Goal: Transaction & Acquisition: Subscribe to service/newsletter

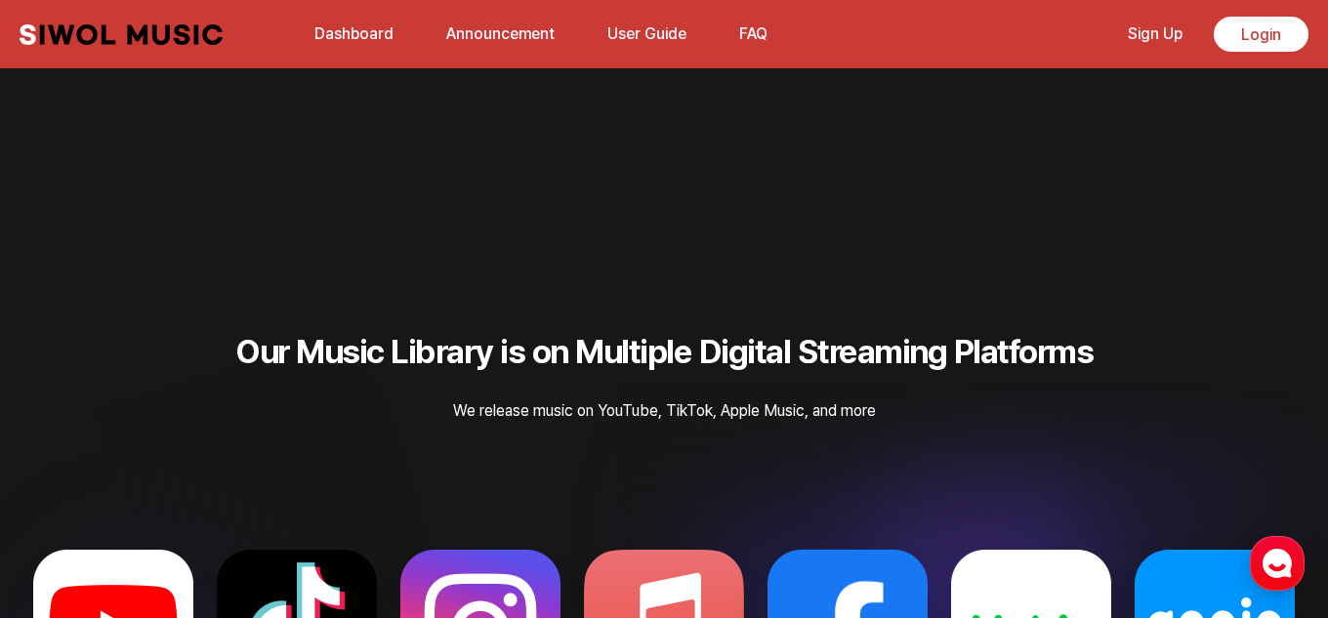
scroll to position [4328, 0]
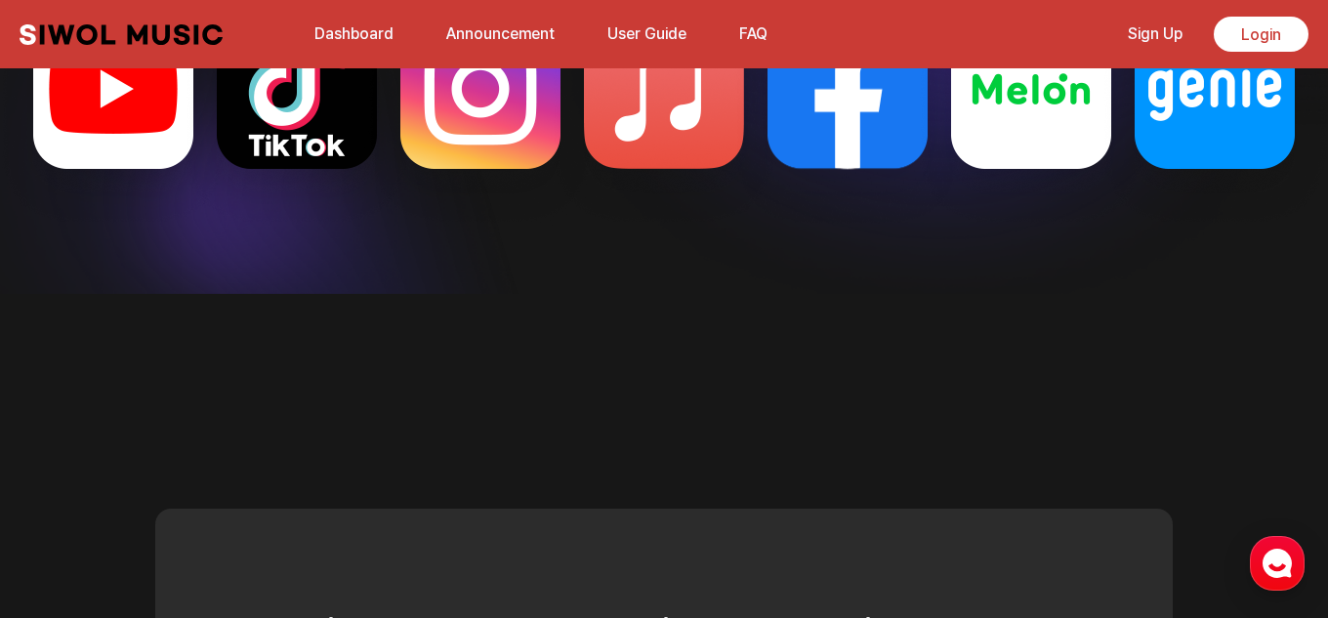
click at [1126, 31] on link "Sign Up" at bounding box center [1156, 34] width 78 height 42
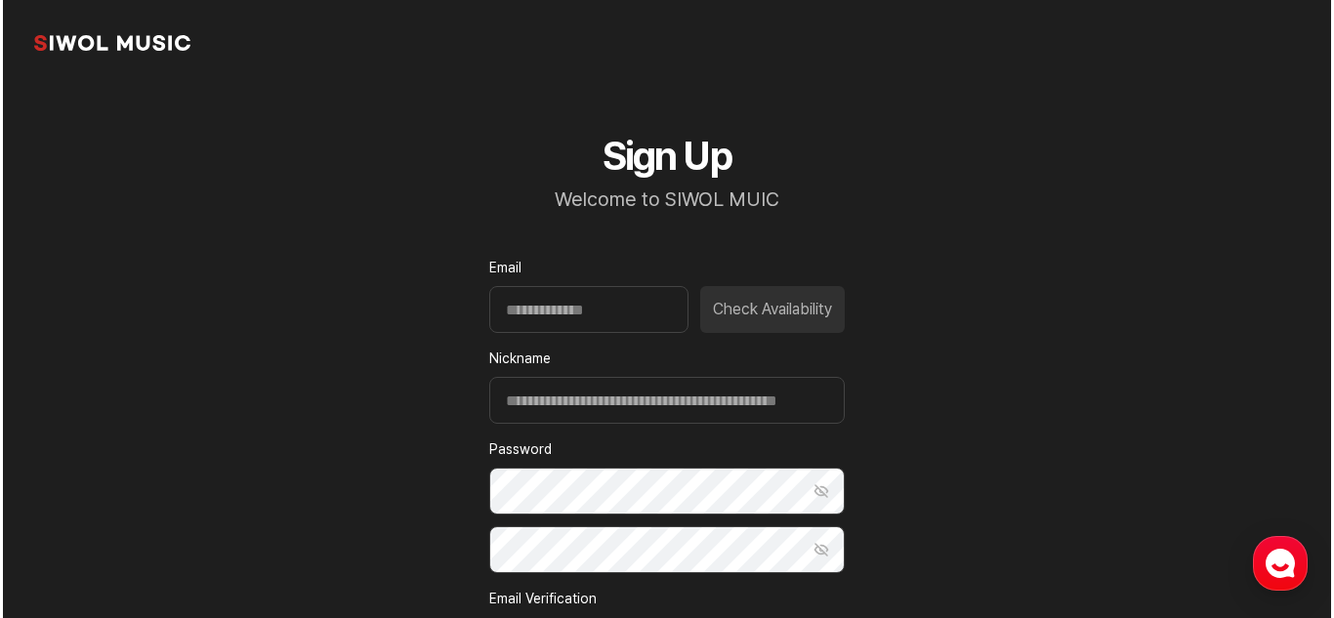
scroll to position [357, 0]
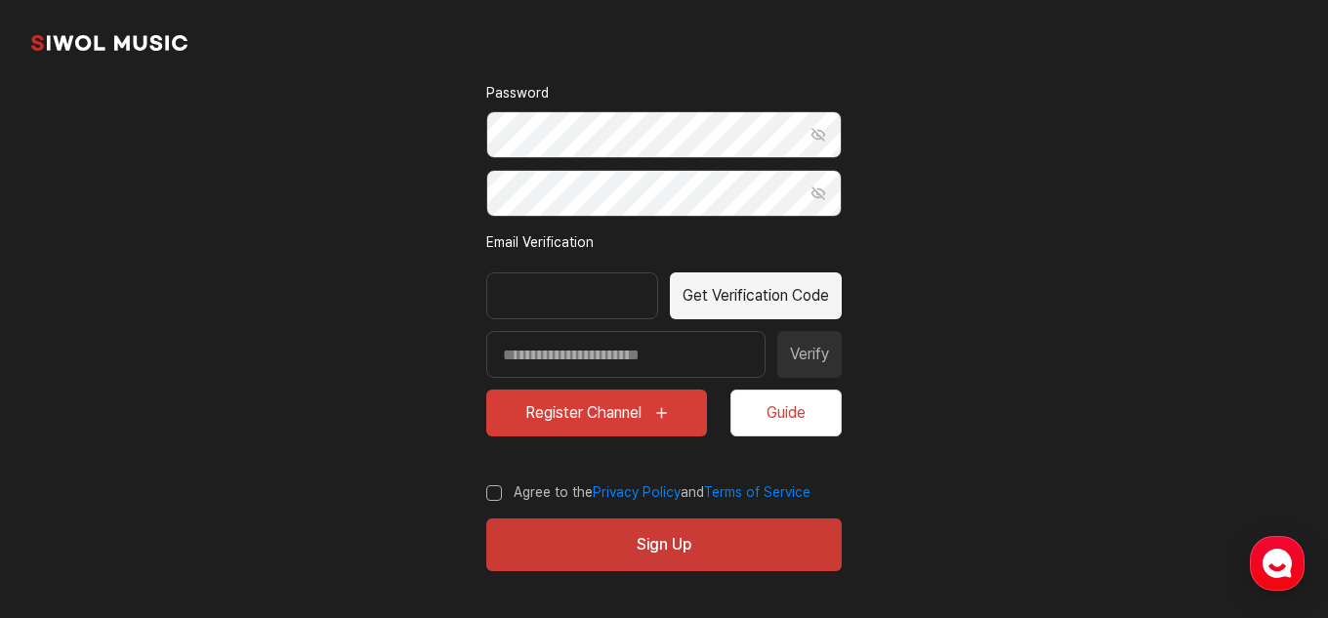
click at [804, 421] on button "Guide" at bounding box center [786, 413] width 111 height 47
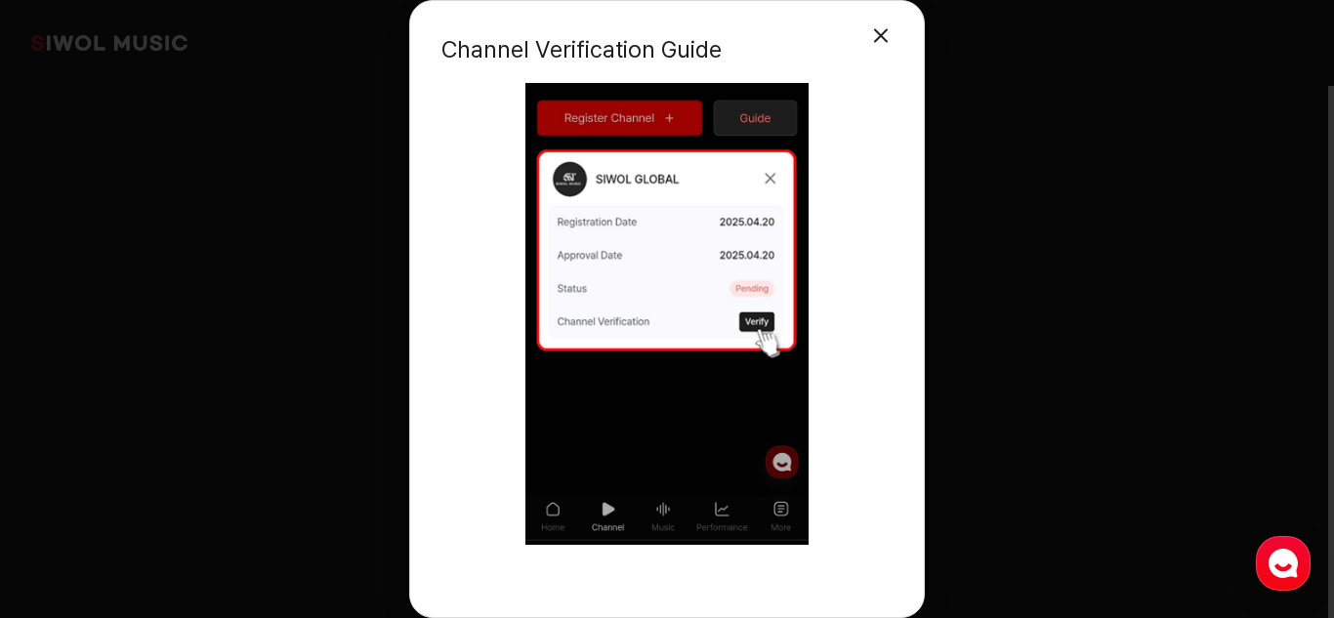
scroll to position [1259, 0]
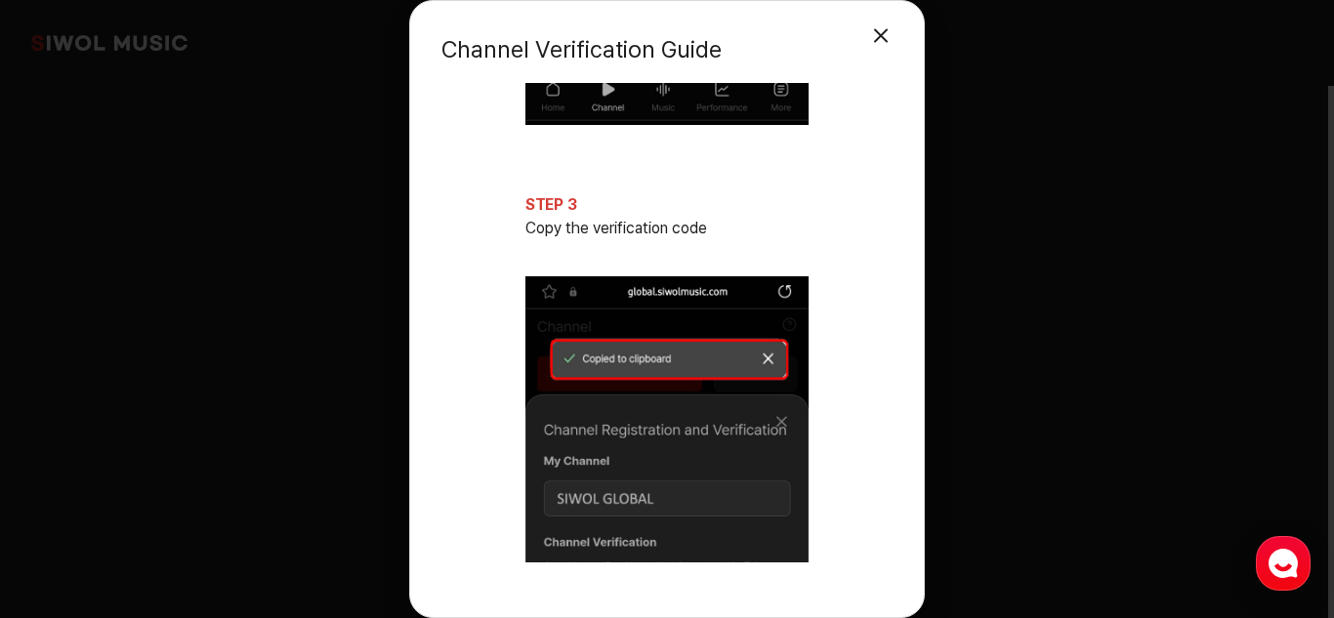
click at [895, 344] on div "Channel Verification Guide Close Modal STEP 1 Complete YouTube channel URL regi…" at bounding box center [667, 309] width 516 height 618
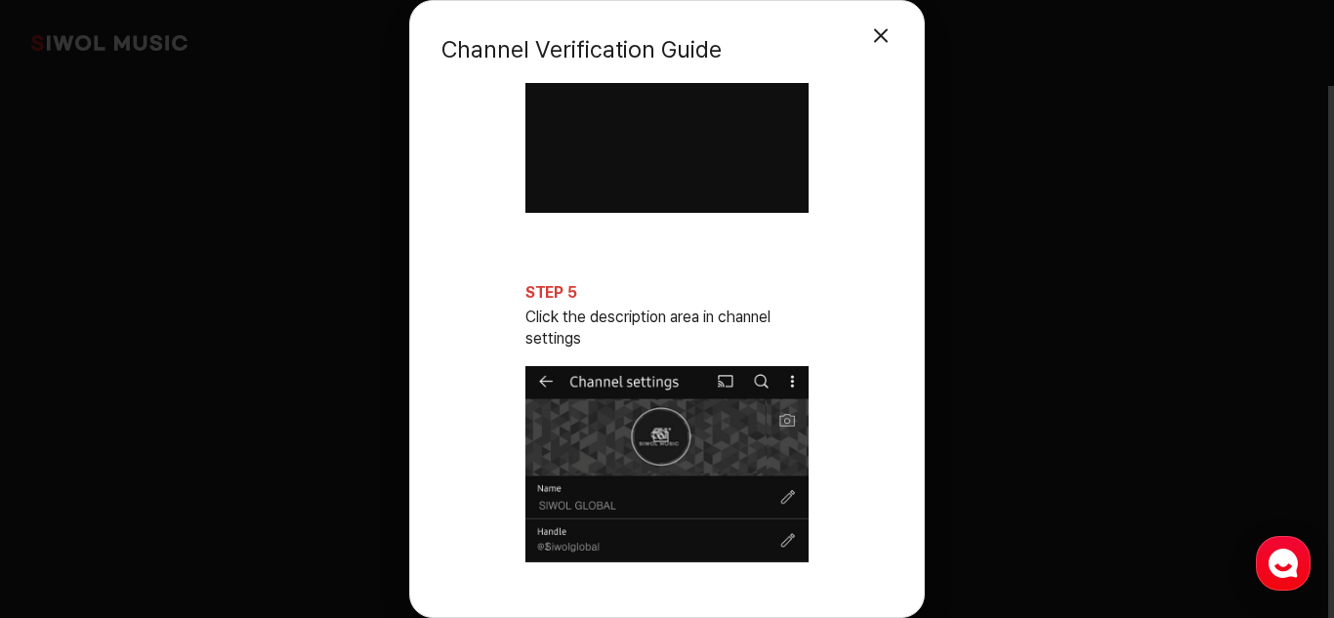
scroll to position [2937, 0]
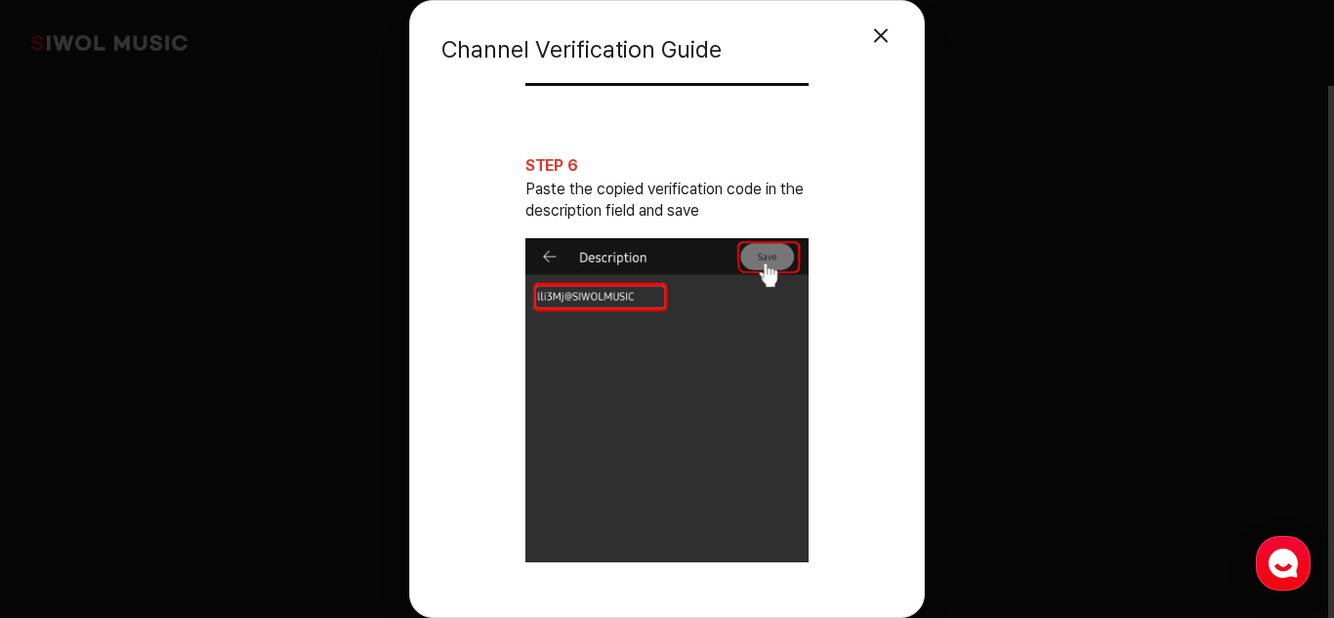
scroll to position [3777, 0]
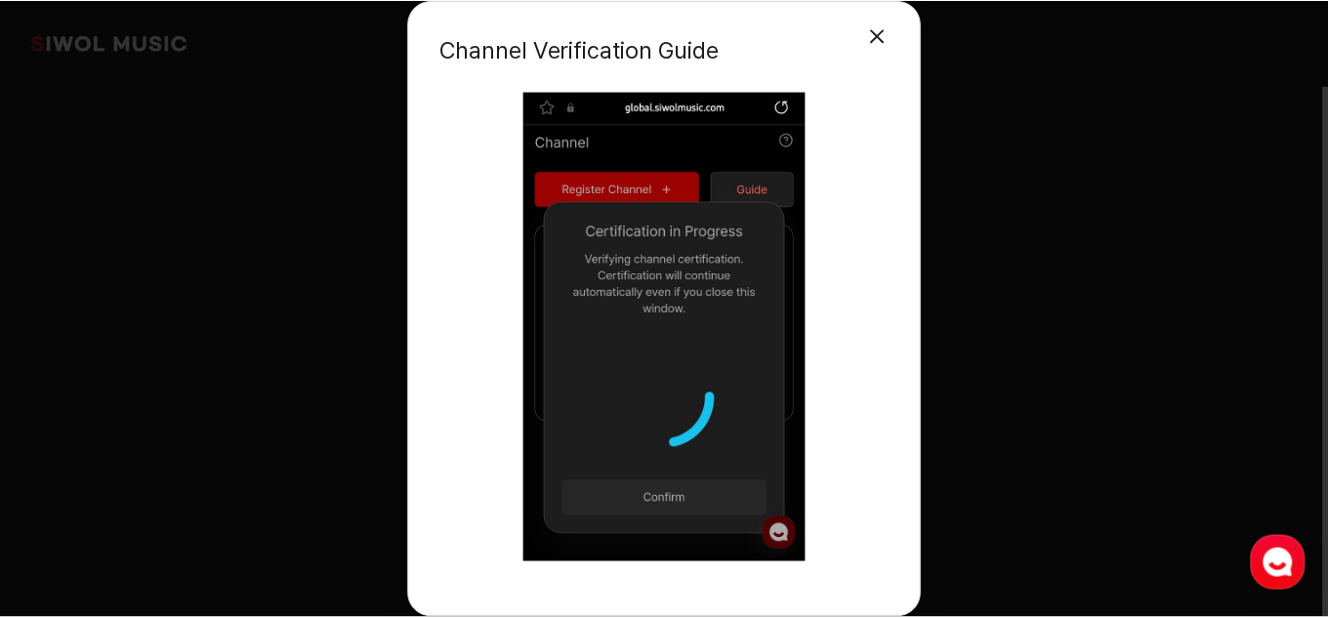
scroll to position [4196, 0]
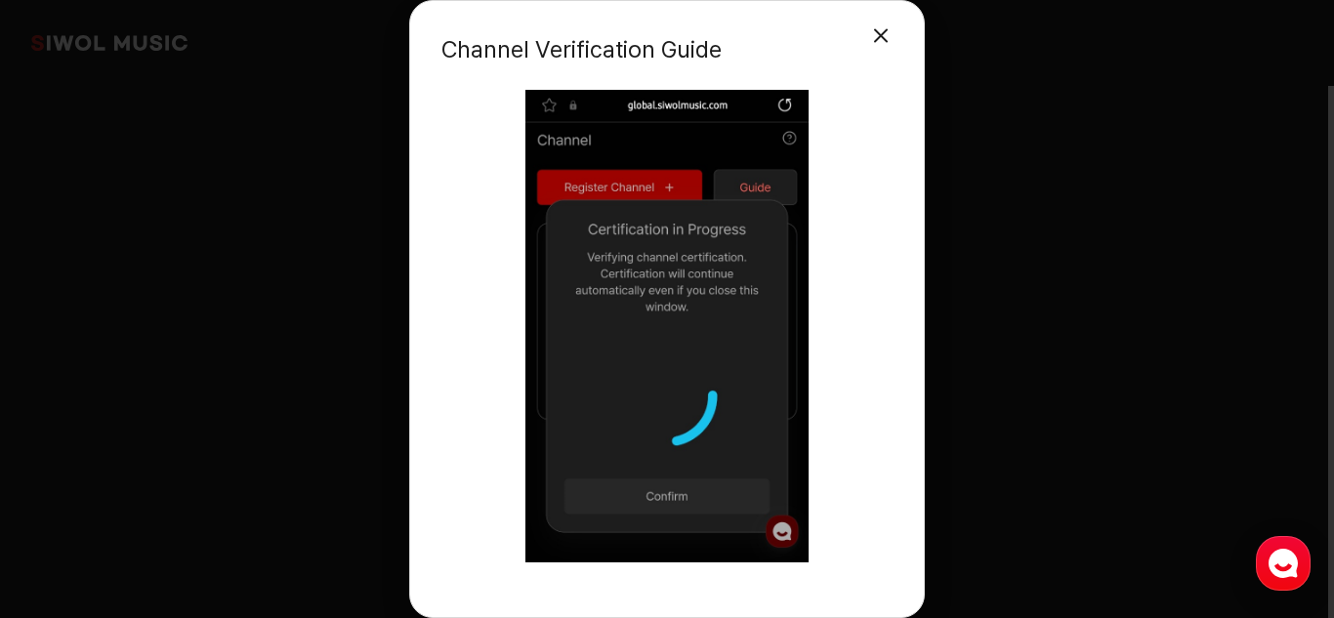
click at [892, 575] on div at bounding box center [667, 574] width 451 height 23
click at [889, 567] on div at bounding box center [667, 574] width 451 height 23
click at [880, 36] on button "Close Modal" at bounding box center [881, 36] width 39 height 39
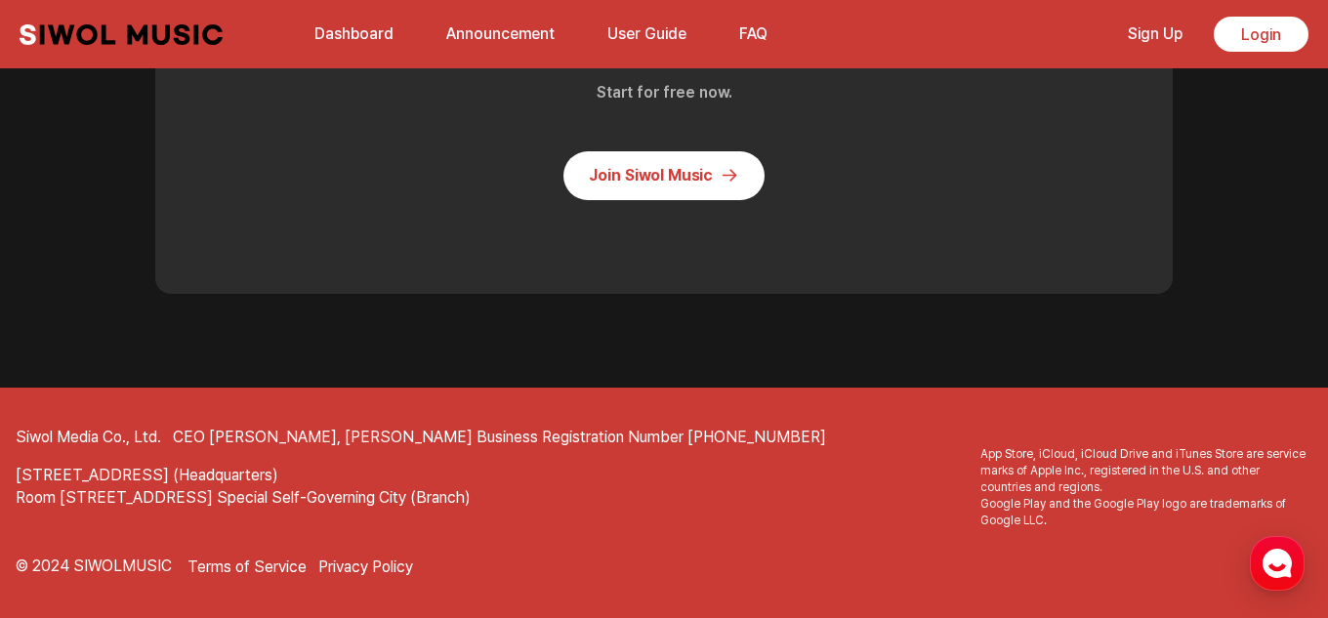
scroll to position [5034, 0]
click at [991, 392] on footer "Siwol Media Co., Ltd. CEO [PERSON_NAME], Donghyun An Business Registration Numb…" at bounding box center [664, 503] width 1328 height 231
click at [1034, 408] on footer "Siwol Media Co., Ltd. CEO [PERSON_NAME], Donghyun An Business Registration Numb…" at bounding box center [664, 503] width 1328 height 231
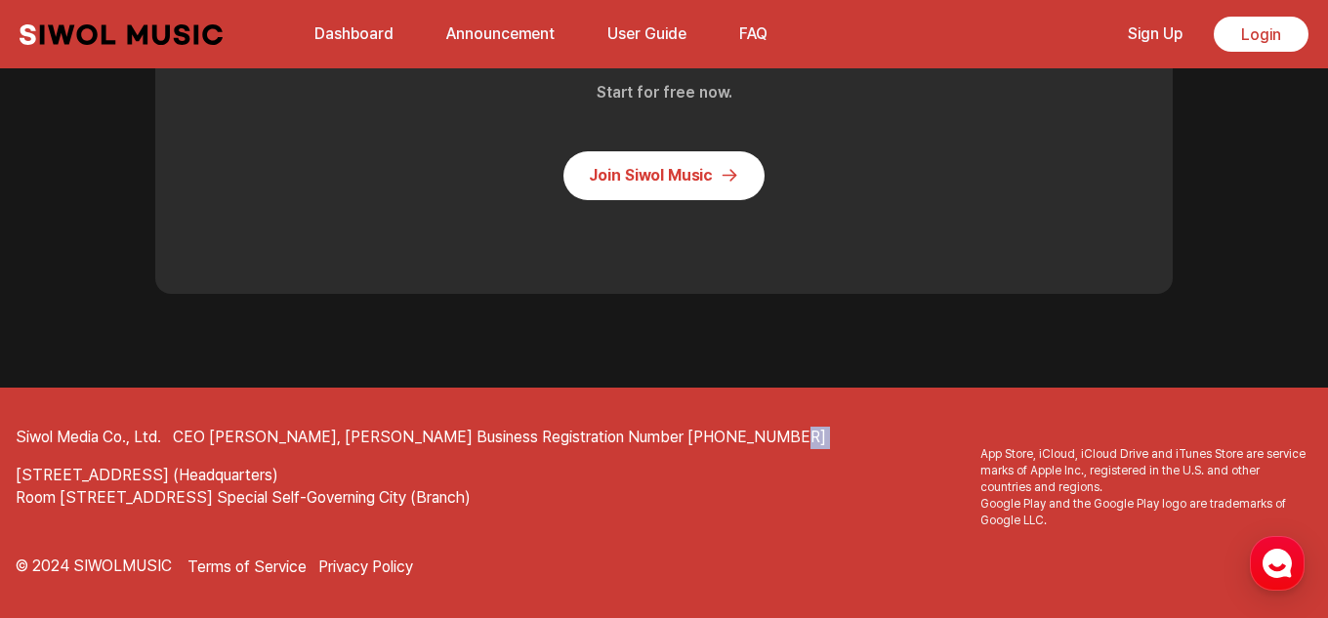
click at [1034, 408] on footer "Siwol Media Co., Ltd. CEO [PERSON_NAME], Donghyun An Business Registration Numb…" at bounding box center [664, 503] width 1328 height 231
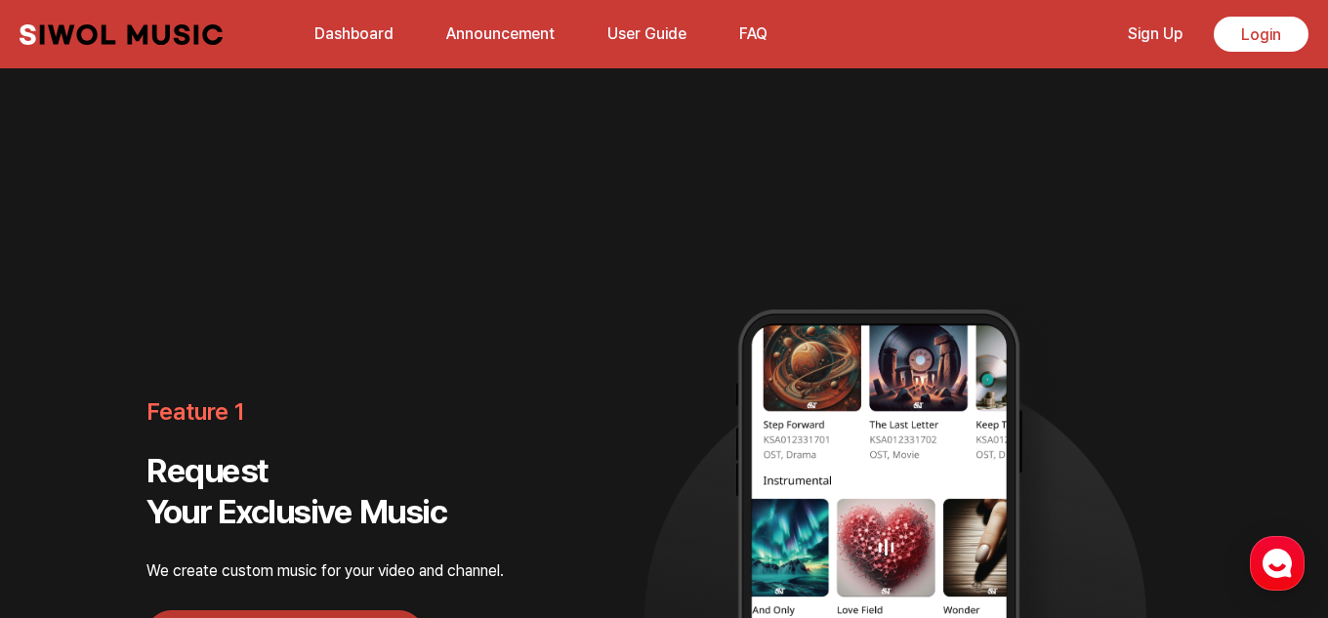
scroll to position [705, 0]
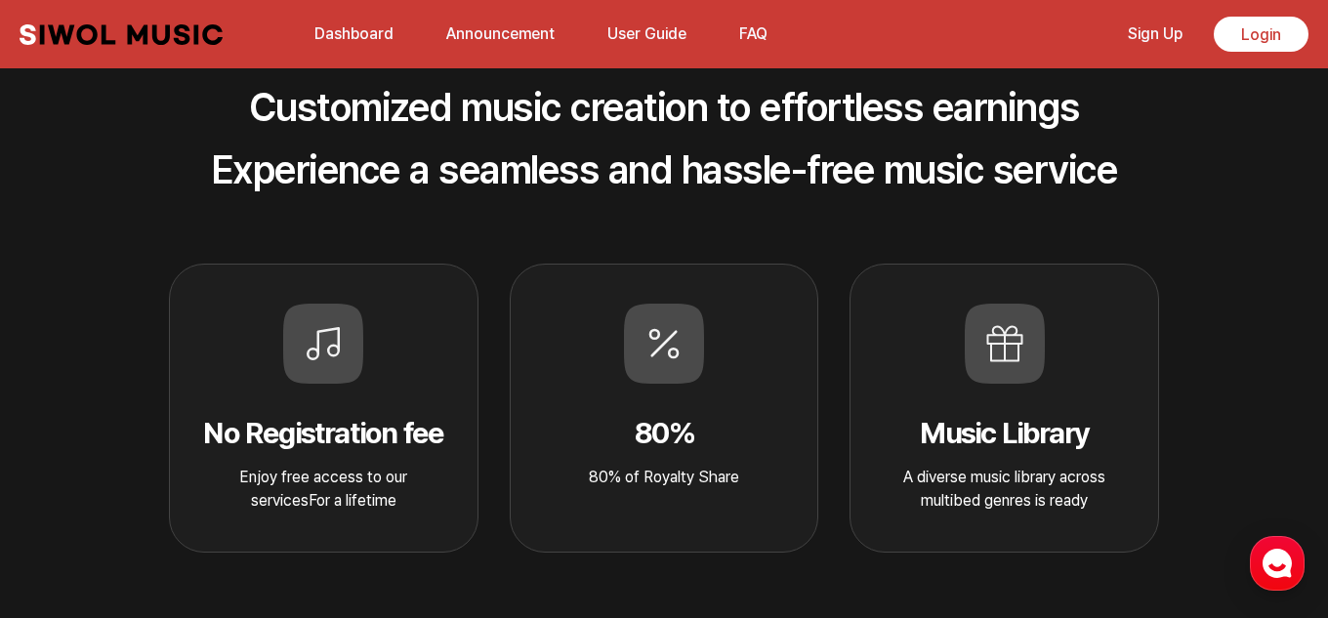
click at [762, 25] on button "FAQ" at bounding box center [754, 34] width 52 height 47
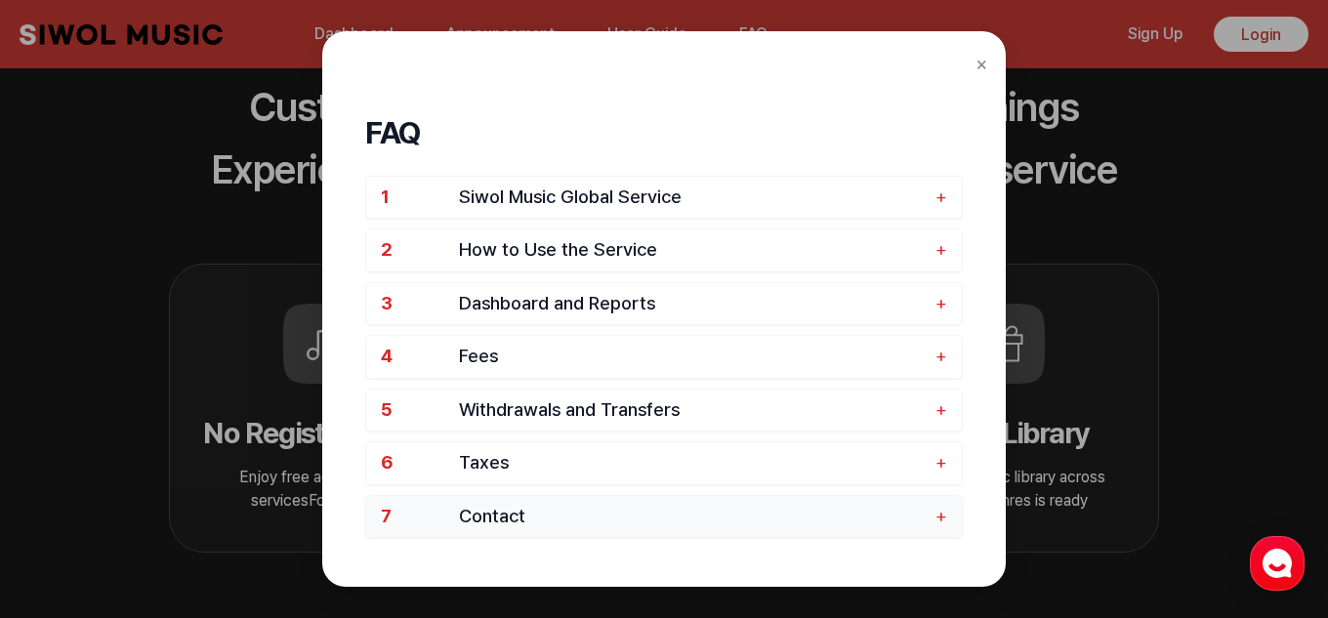
click at [923, 521] on span "Contact" at bounding box center [692, 517] width 467 height 22
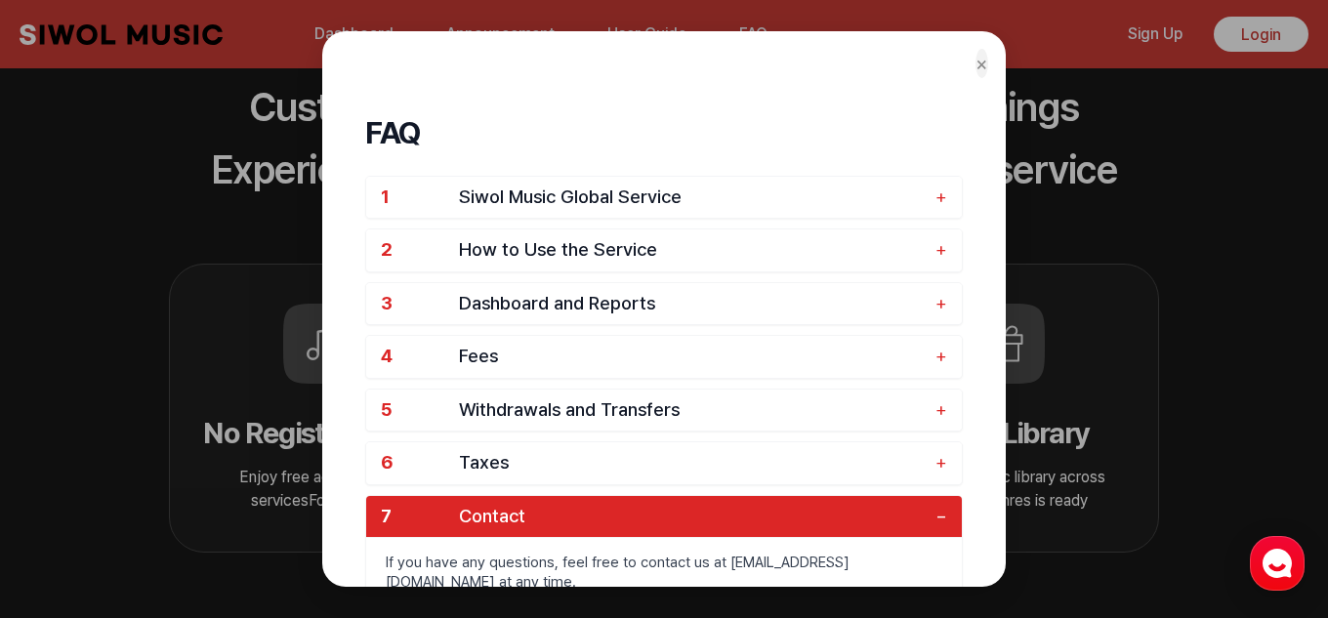
click at [980, 60] on button "×" at bounding box center [982, 63] width 13 height 29
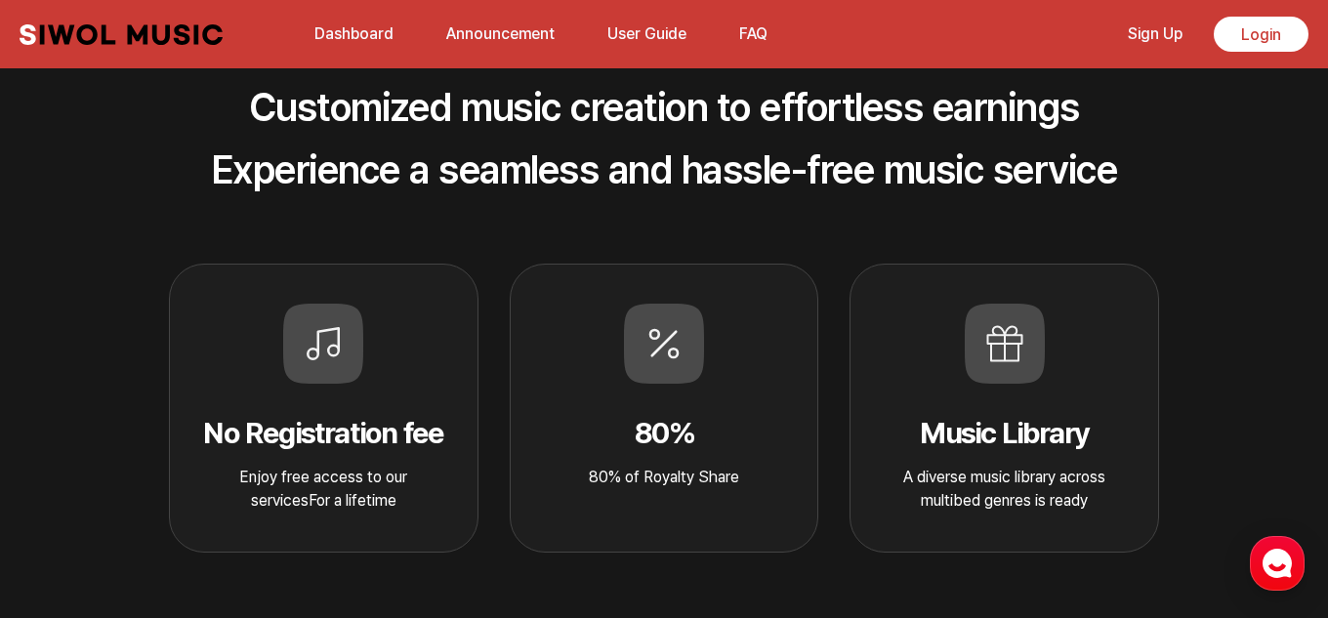
click at [1162, 38] on link "Sign Up" at bounding box center [1156, 34] width 78 height 42
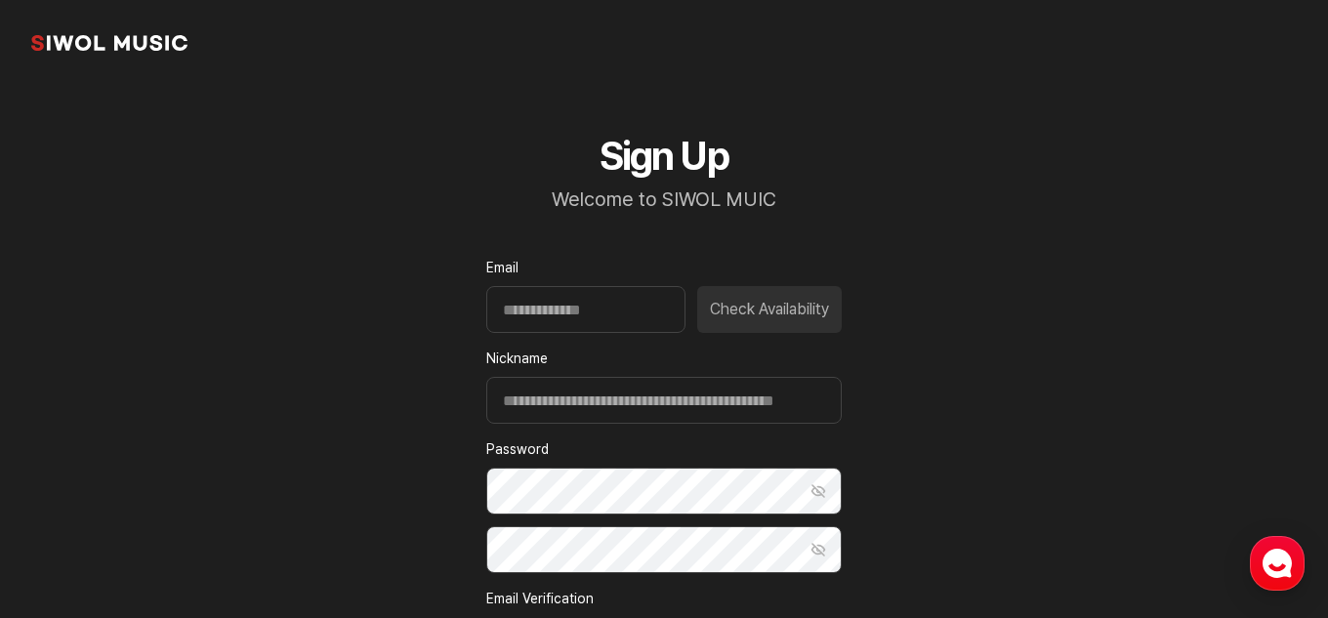
click at [1162, 38] on div "common.brand" at bounding box center [664, 43] width 1328 height 86
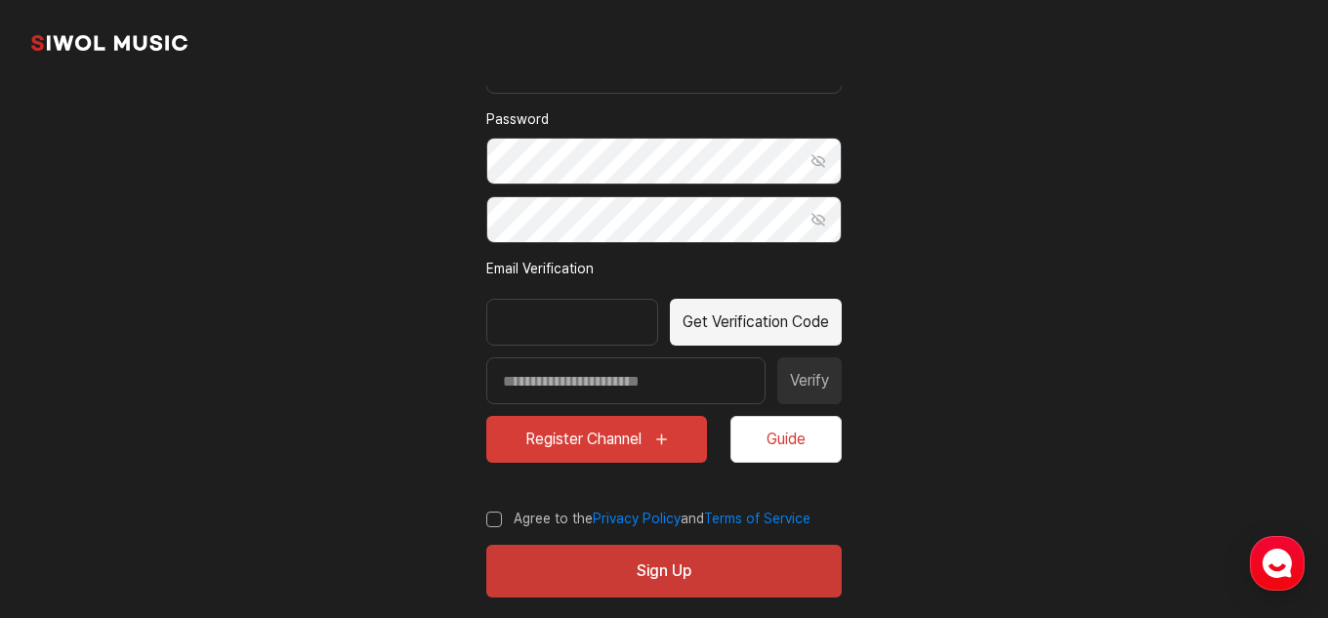
scroll to position [357, 0]
